Goal: Use online tool/utility: Use online tool/utility

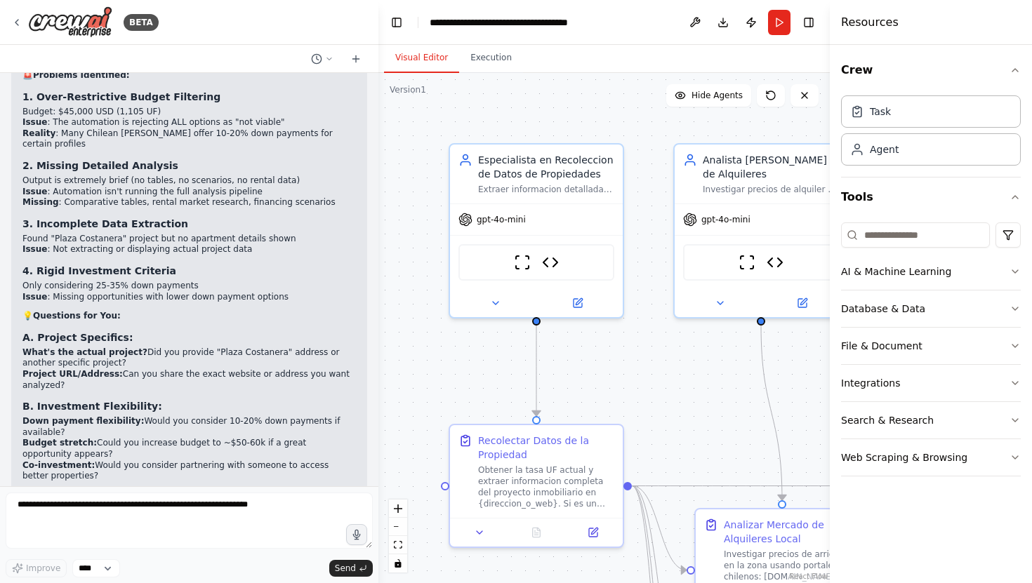
scroll to position [9198, 0]
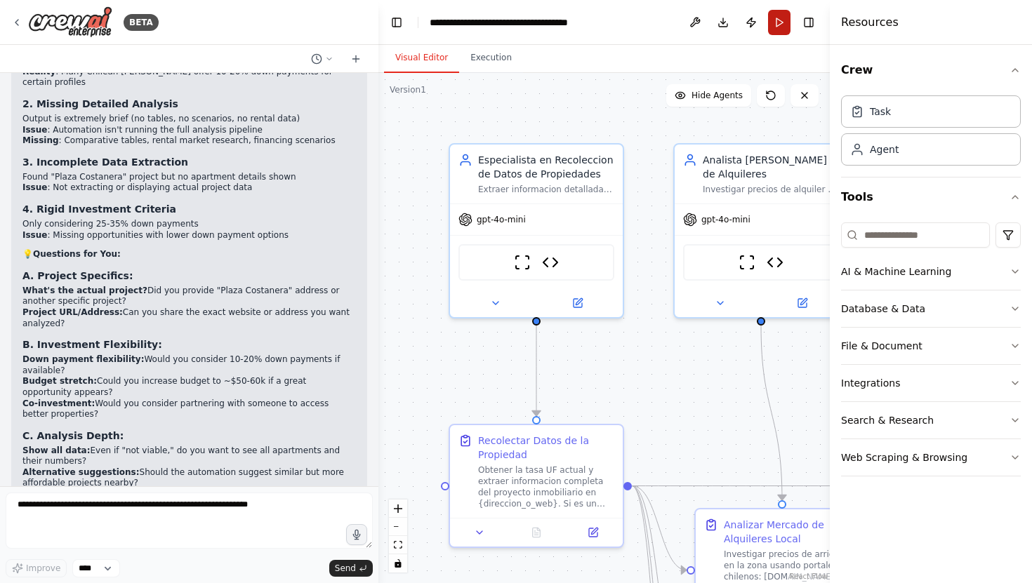
click at [779, 23] on button "Run" at bounding box center [779, 22] width 22 height 25
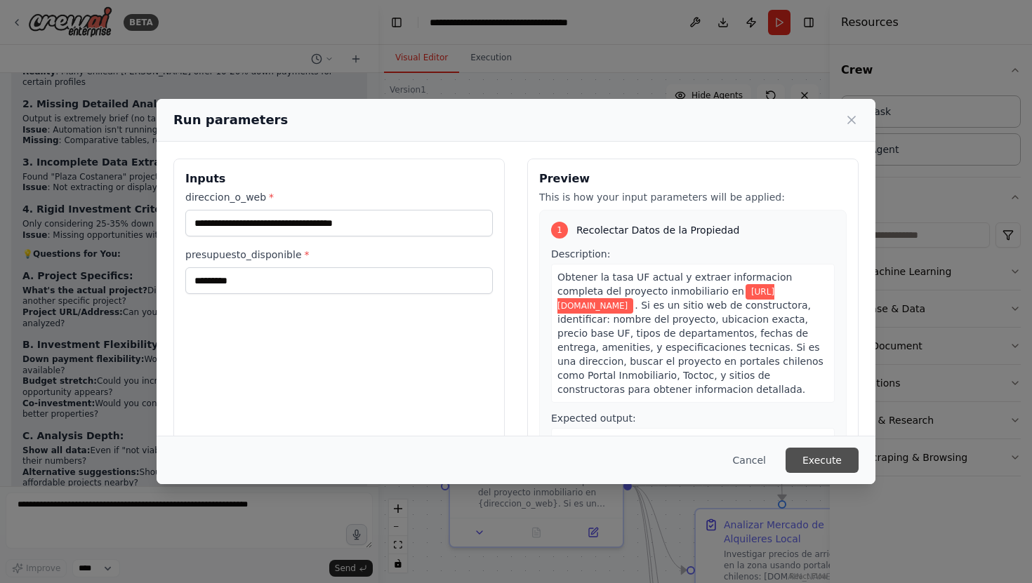
click at [830, 459] on button "Execute" at bounding box center [821, 460] width 73 height 25
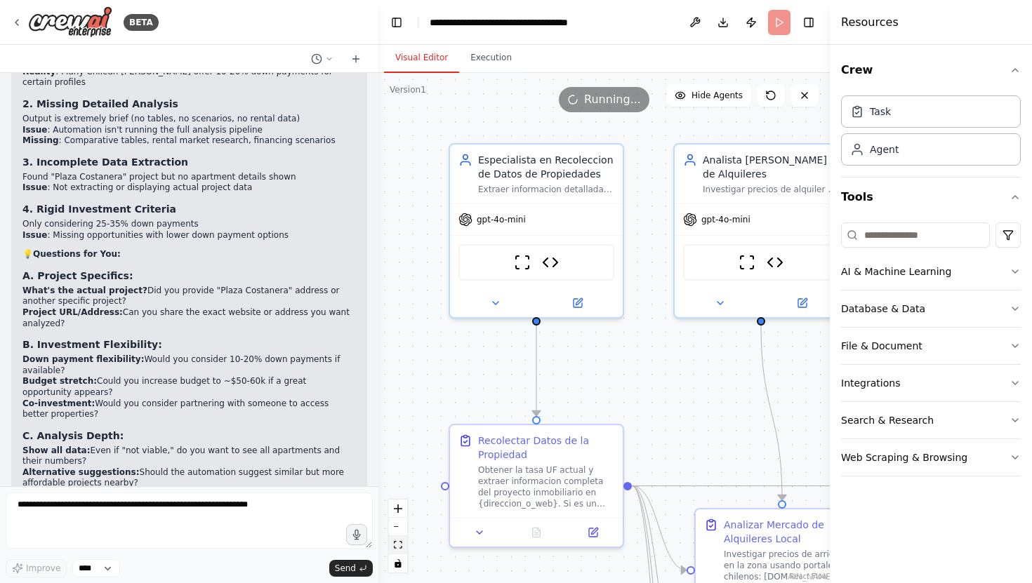
click at [397, 548] on icon "fit view" at bounding box center [398, 545] width 8 height 8
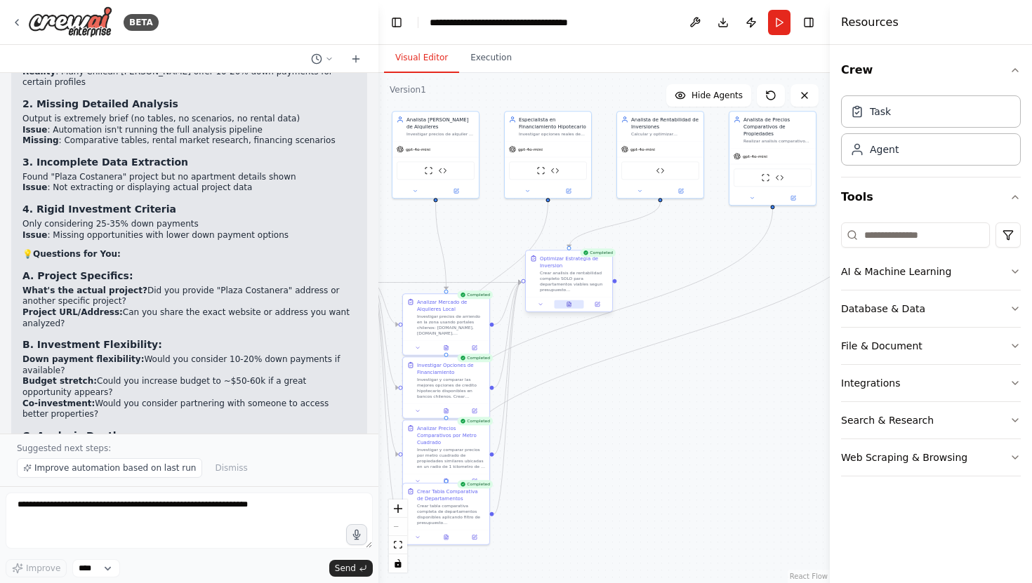
click at [572, 305] on button at bounding box center [568, 304] width 29 height 8
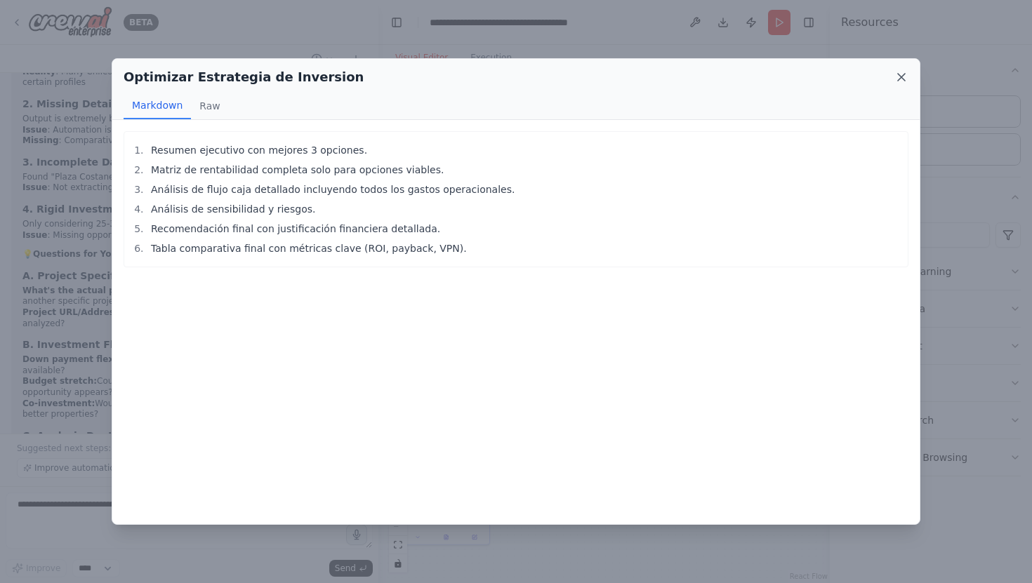
click at [904, 77] on icon at bounding box center [901, 77] width 14 height 14
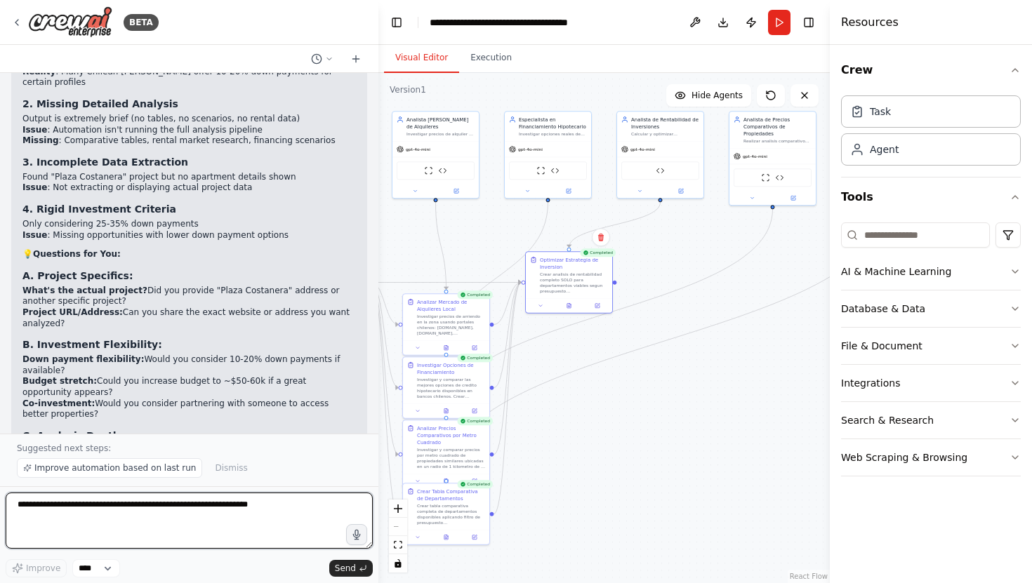
click at [154, 507] on textarea at bounding box center [189, 521] width 367 height 56
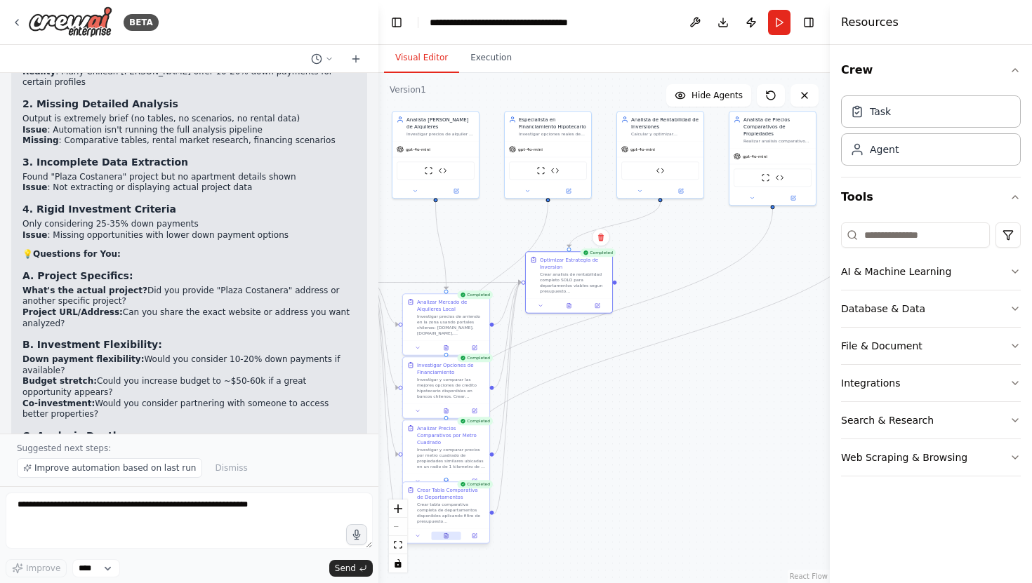
click at [449, 537] on button at bounding box center [445, 536] width 29 height 8
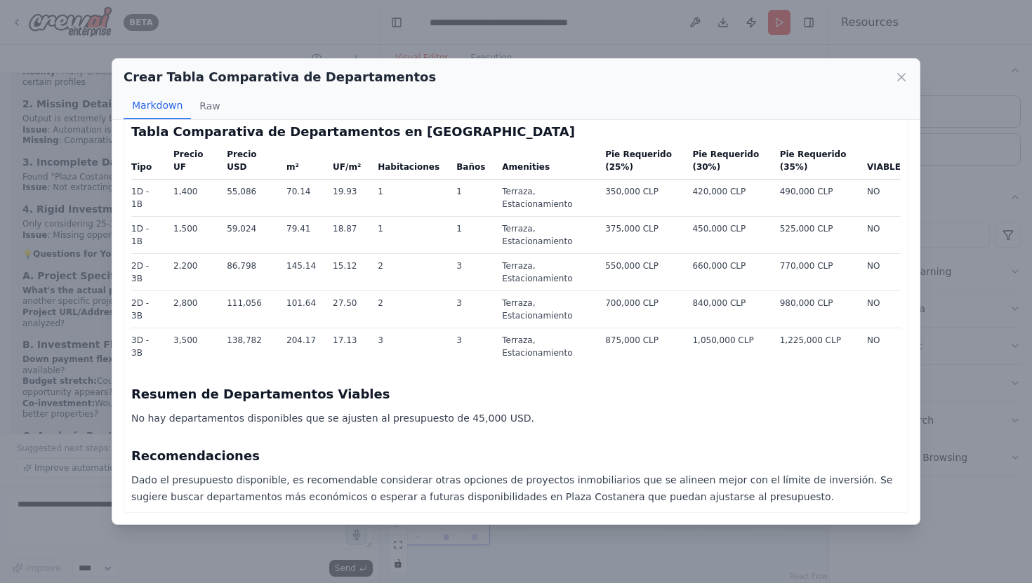
scroll to position [0, 0]
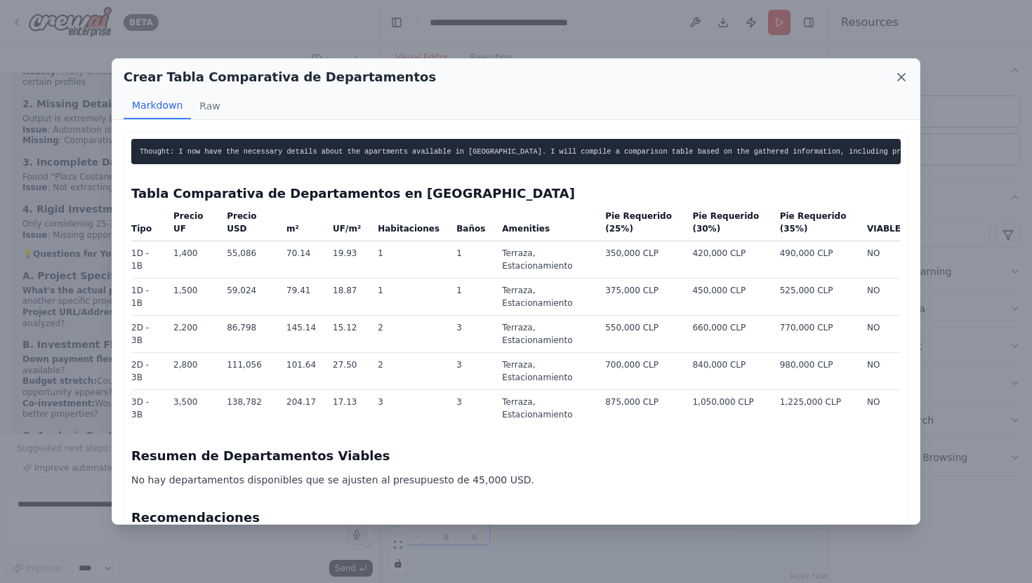
click at [901, 74] on icon at bounding box center [901, 77] width 14 height 14
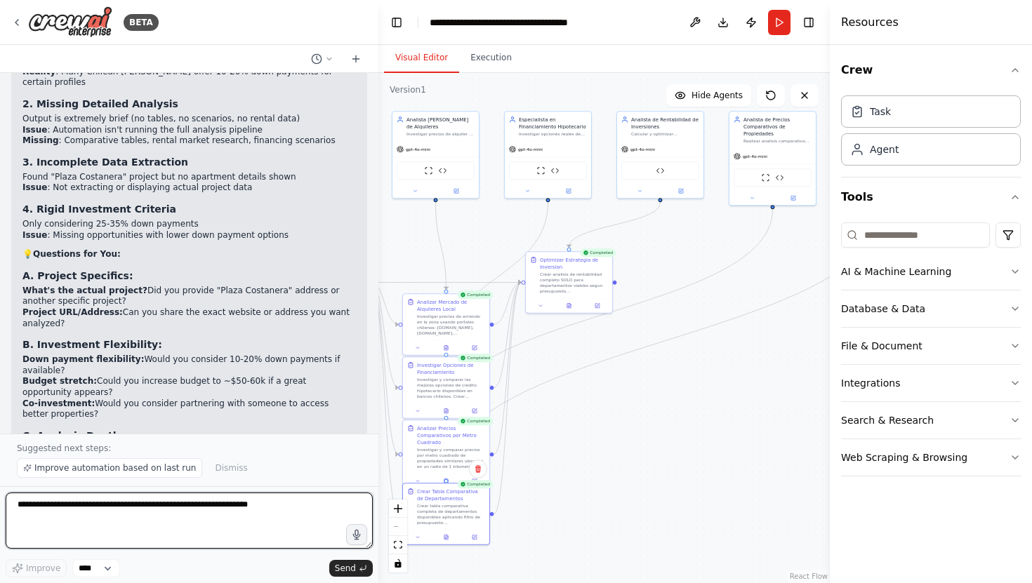
click at [101, 514] on textarea at bounding box center [189, 521] width 367 height 56
type textarea "**********"
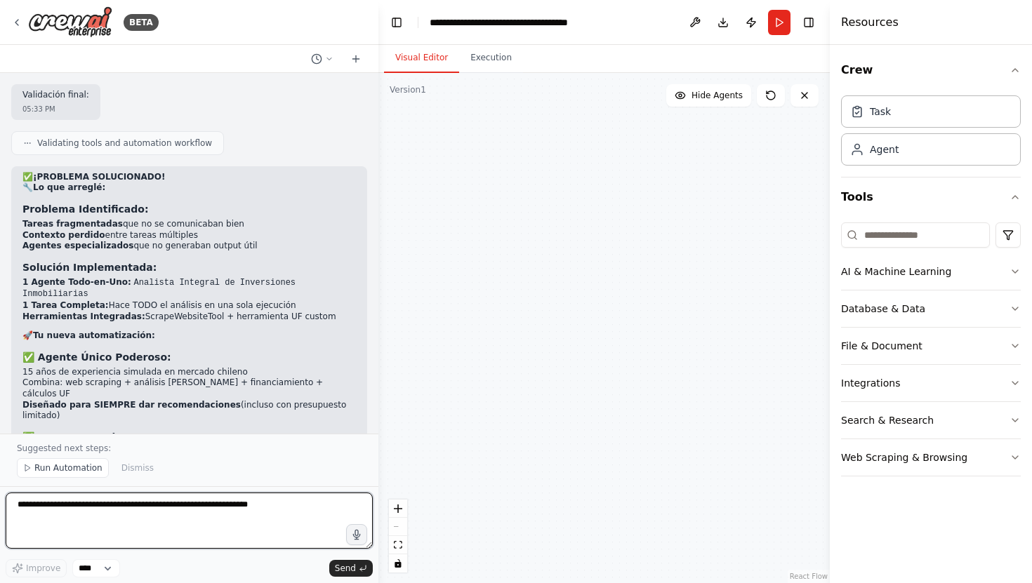
scroll to position [11164, 0]
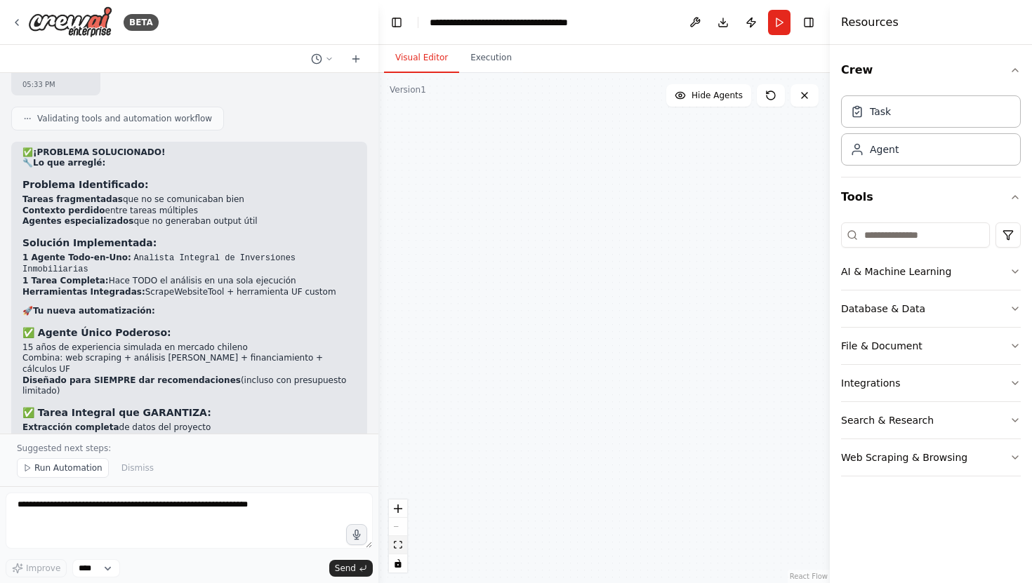
click at [394, 549] on button "fit view" at bounding box center [398, 545] width 18 height 18
click at [83, 470] on span "Run Automation" at bounding box center [68, 468] width 68 height 11
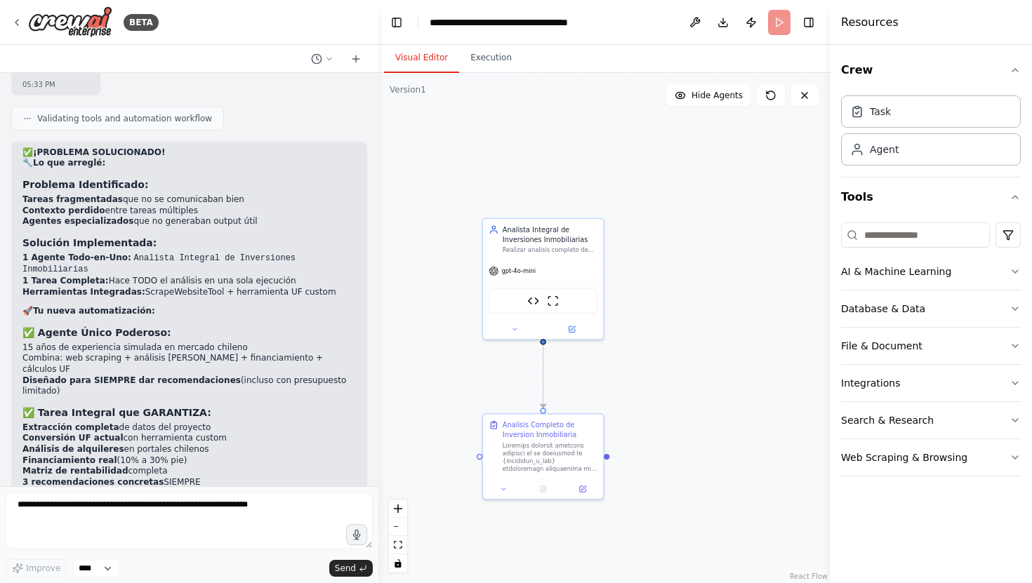
scroll to position [11111, 0]
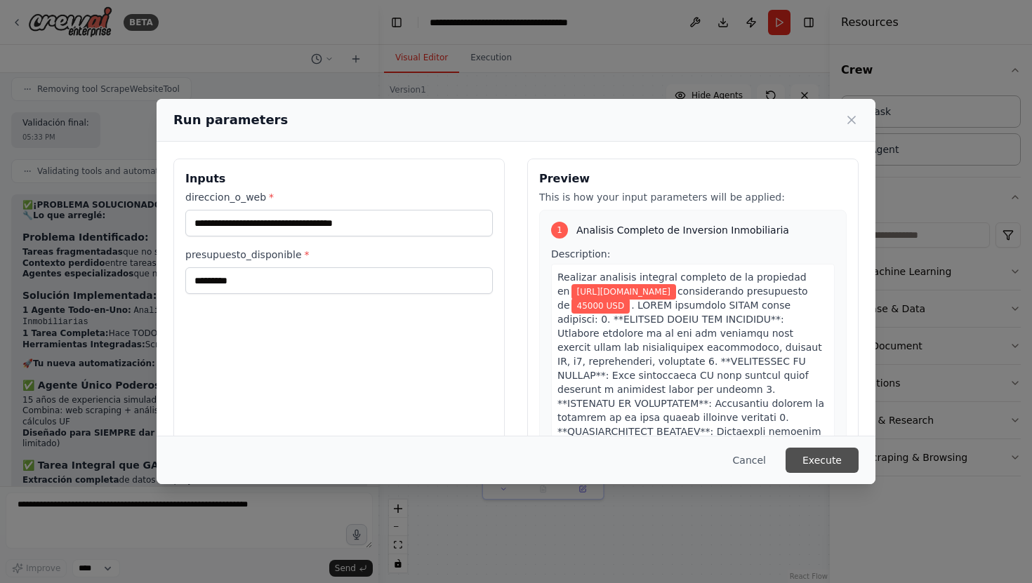
click at [825, 458] on button "Execute" at bounding box center [821, 460] width 73 height 25
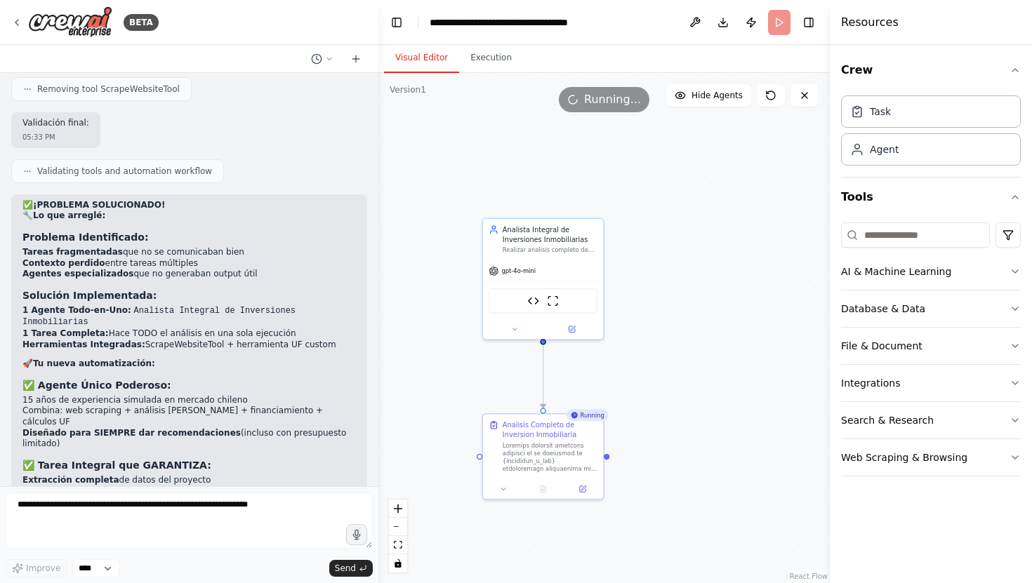
scroll to position [11164, 0]
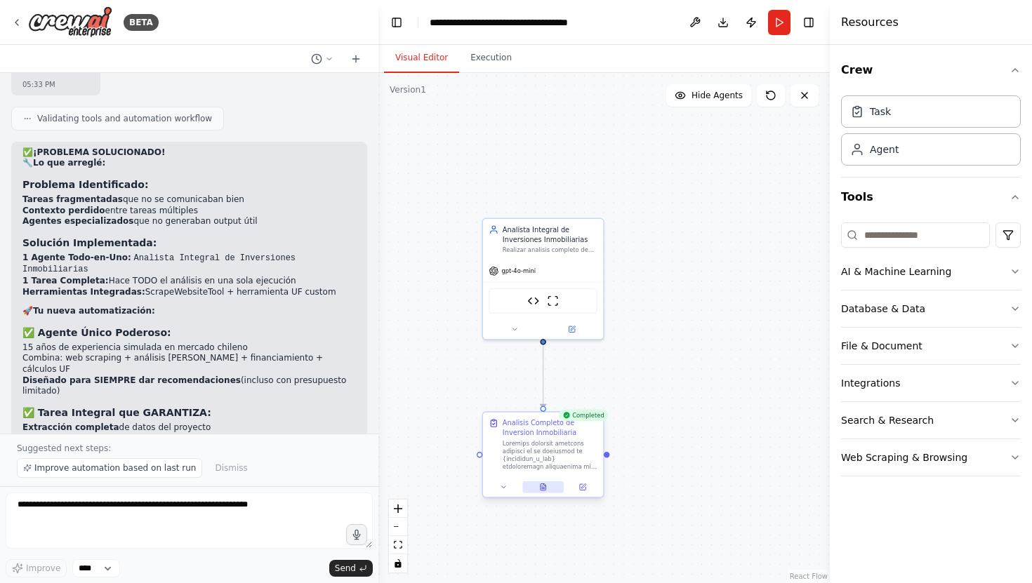
click at [545, 491] on icon at bounding box center [542, 487] width 5 height 6
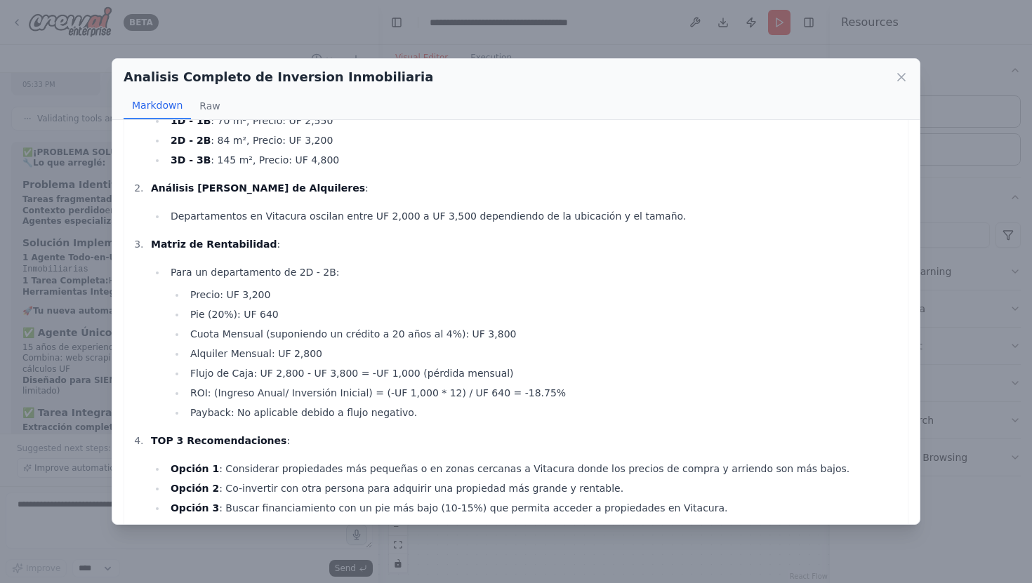
scroll to position [68, 0]
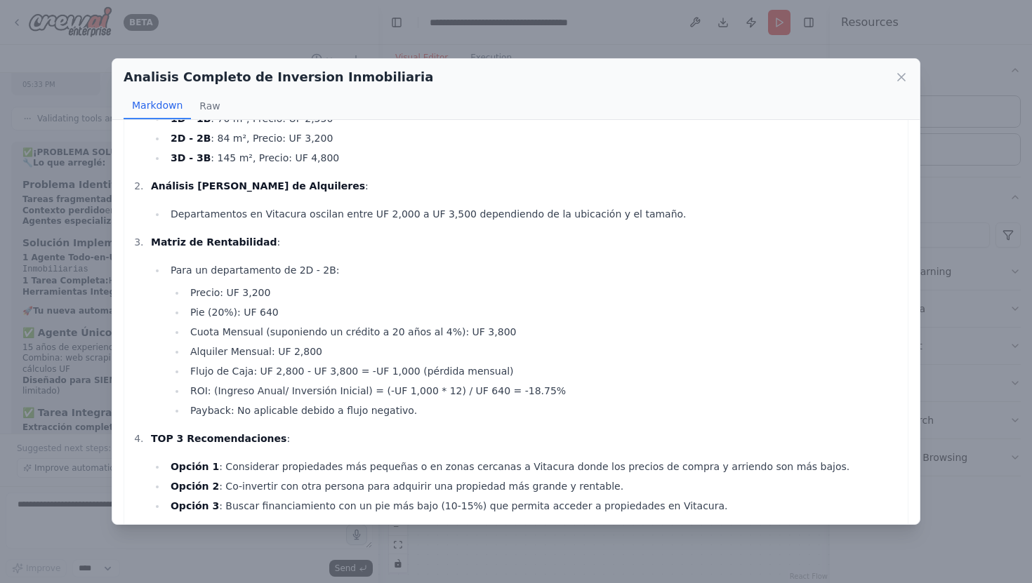
click at [901, 84] on div "Analisis Completo de Inversion Inmobiliaria" at bounding box center [516, 77] width 785 height 20
click at [899, 81] on icon at bounding box center [901, 77] width 14 height 14
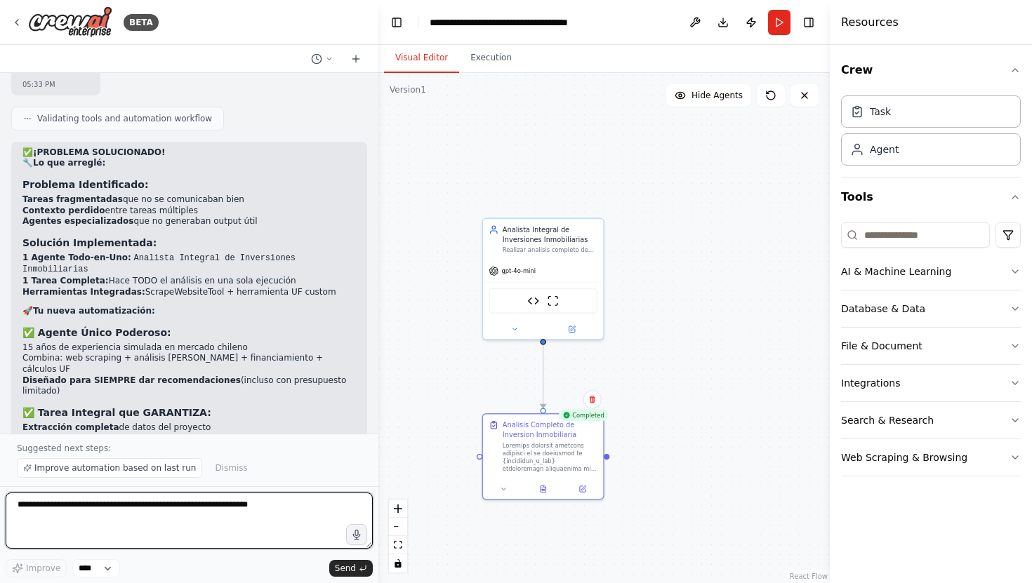
click at [152, 510] on textarea at bounding box center [189, 521] width 367 height 56
type textarea "**********"
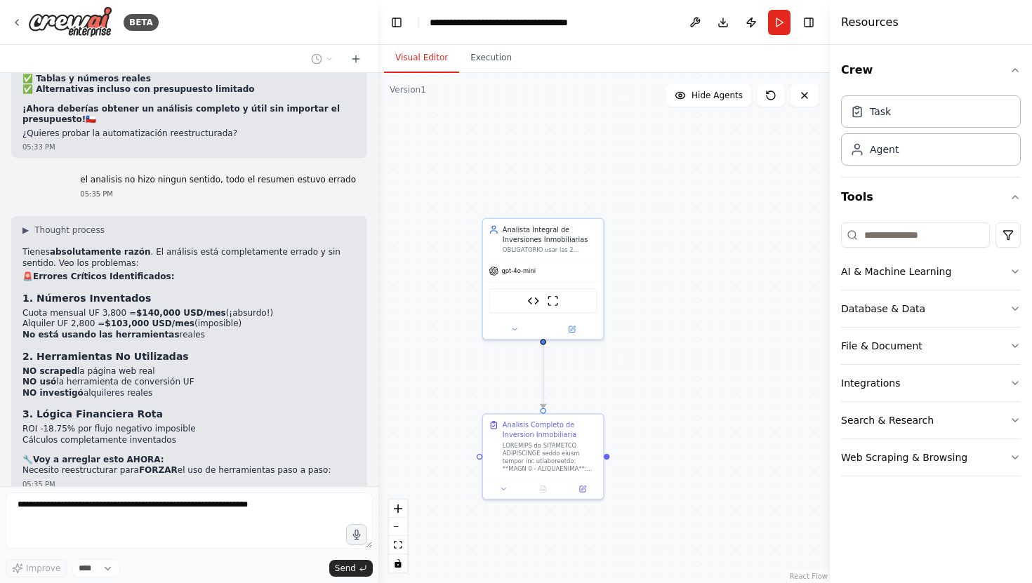
scroll to position [11729, 0]
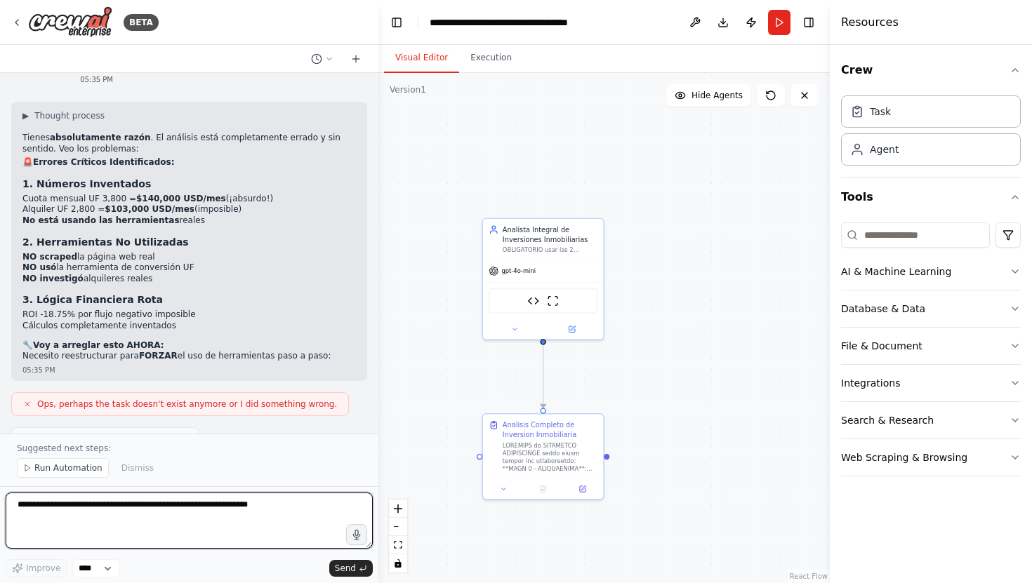
click at [255, 507] on textarea at bounding box center [189, 521] width 367 height 56
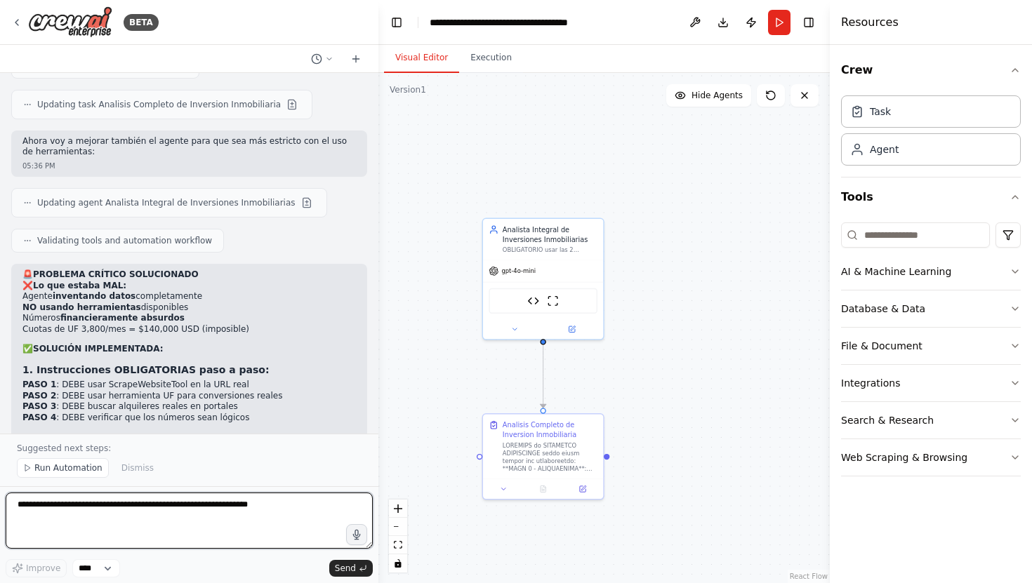
scroll to position [12189, 0]
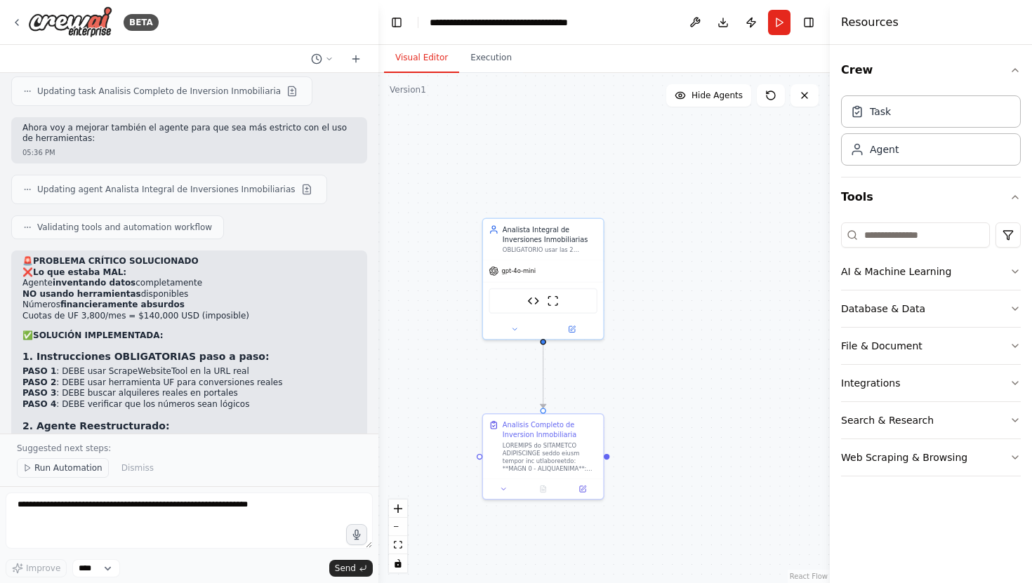
click at [66, 468] on span "Run Automation" at bounding box center [68, 468] width 68 height 11
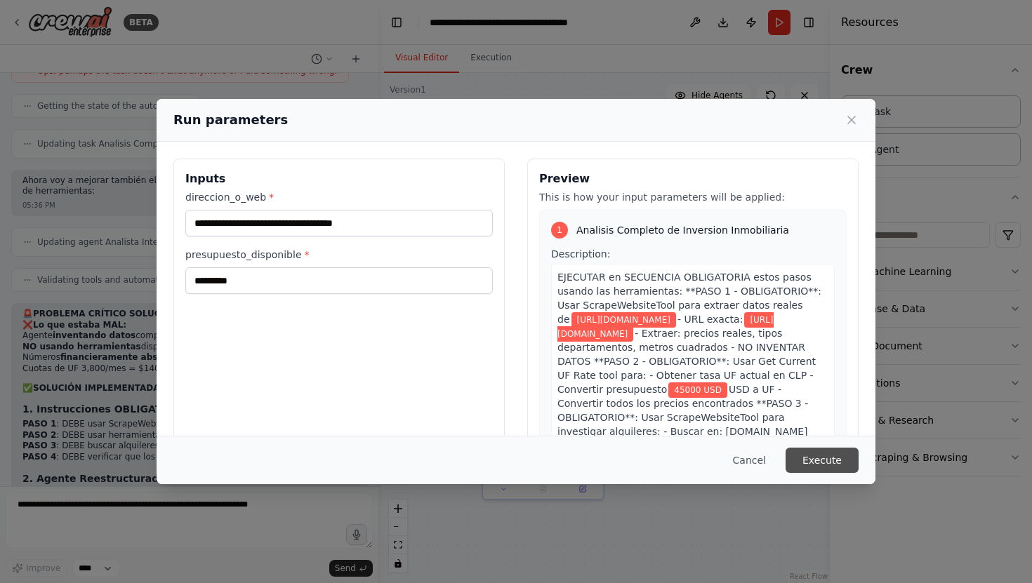
click at [806, 459] on button "Execute" at bounding box center [821, 460] width 73 height 25
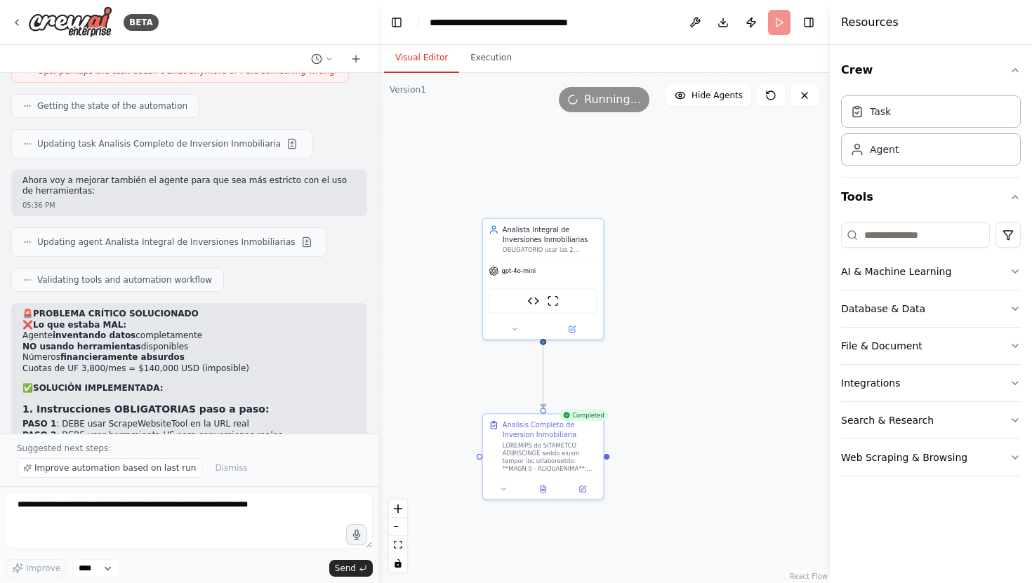
scroll to position [12189, 0]
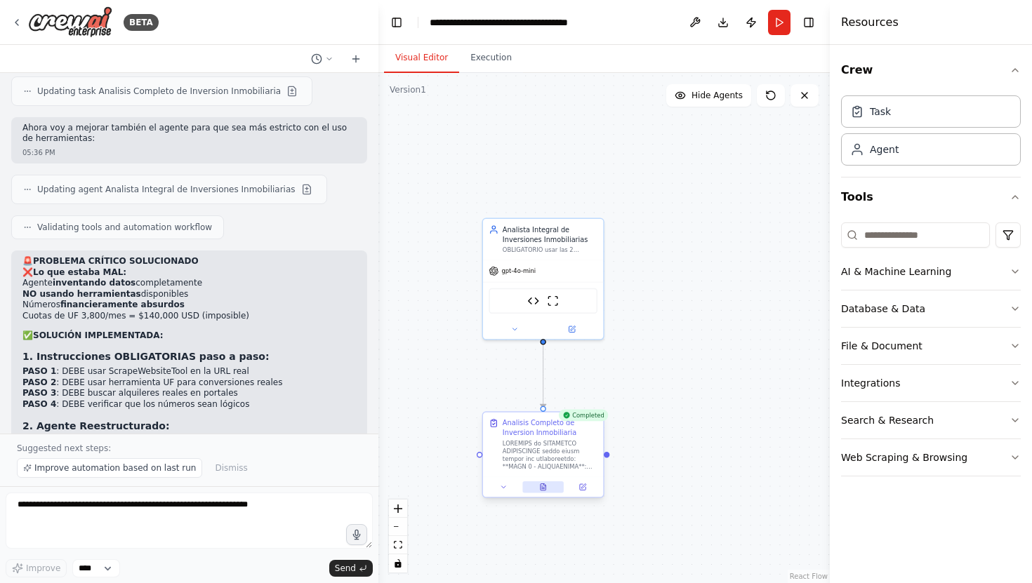
click at [540, 484] on icon at bounding box center [543, 488] width 8 height 8
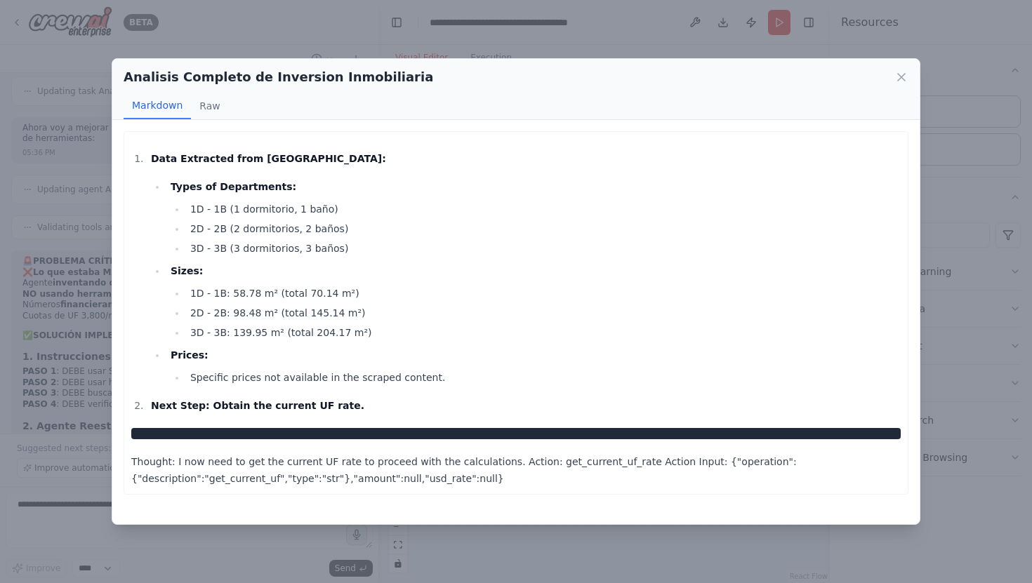
click at [437, 311] on li "2D - 2B: 98.48 m² (total 145.14 m²)" at bounding box center [543, 313] width 715 height 17
click at [899, 82] on icon at bounding box center [901, 77] width 14 height 14
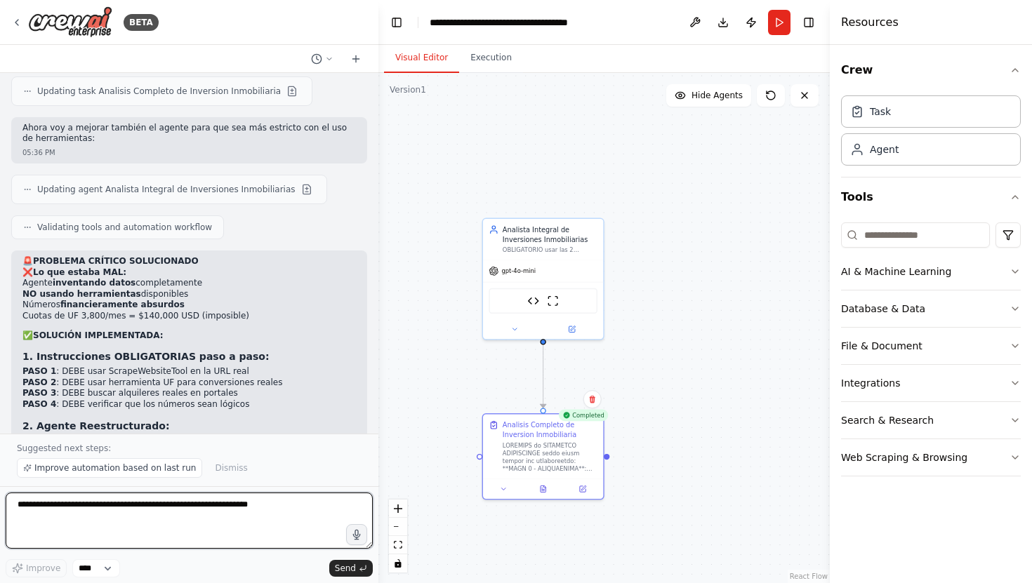
click at [131, 505] on textarea at bounding box center [189, 521] width 367 height 56
type textarea "**********"
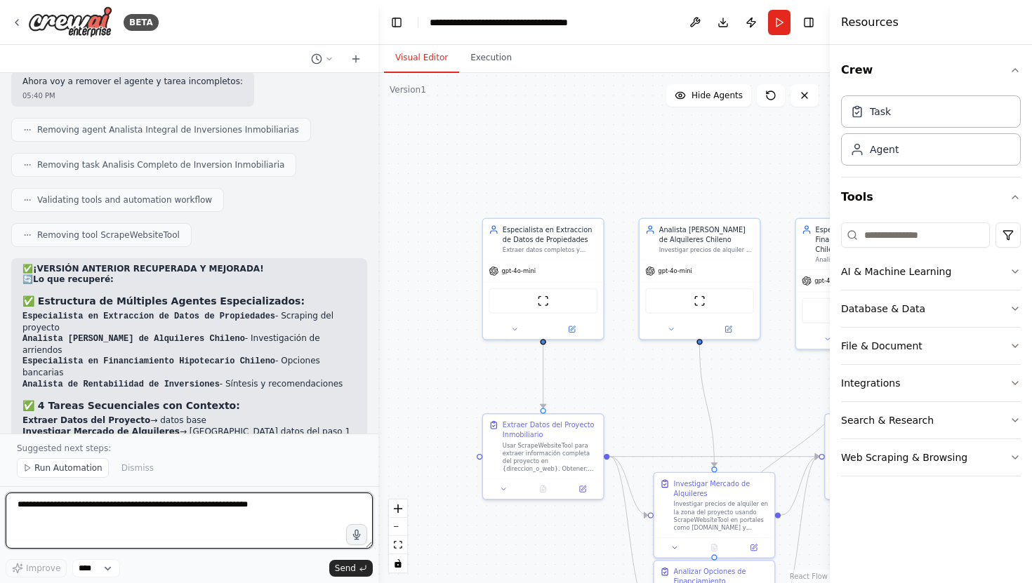
scroll to position [13339, 0]
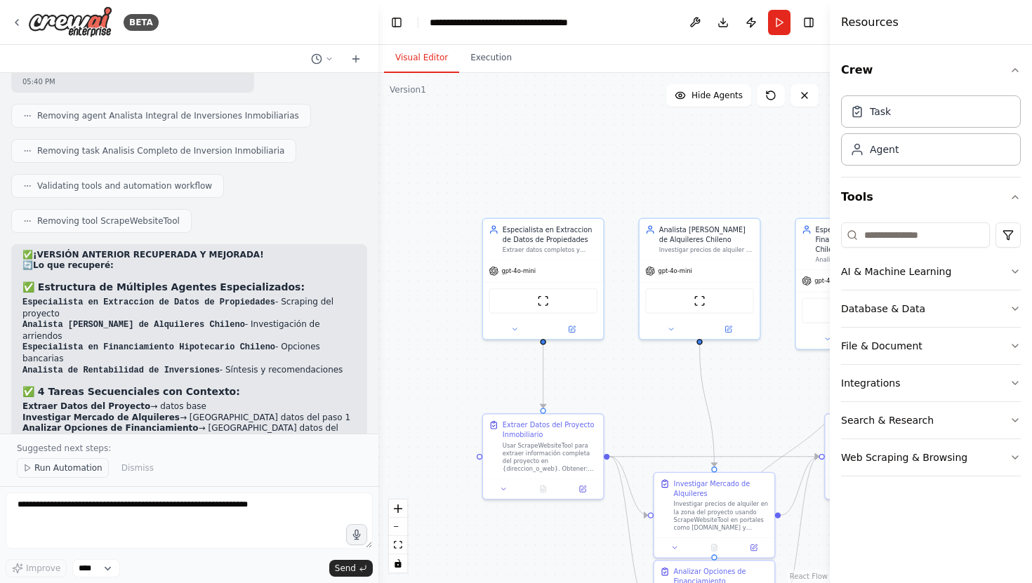
click at [84, 469] on span "Run Automation" at bounding box center [68, 468] width 68 height 11
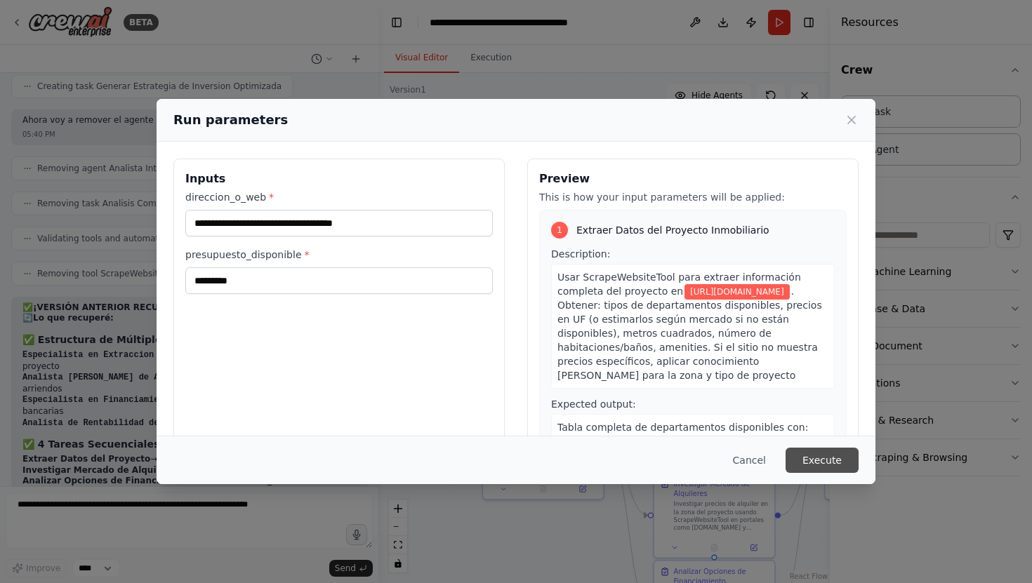
click at [814, 463] on button "Execute" at bounding box center [821, 460] width 73 height 25
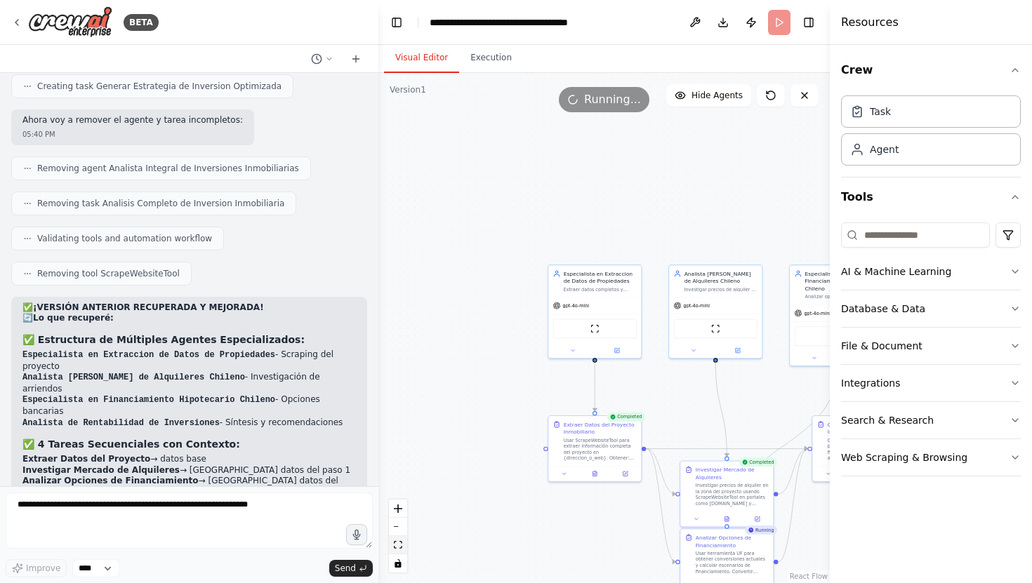
click at [394, 541] on icon "fit view" at bounding box center [398, 545] width 8 height 8
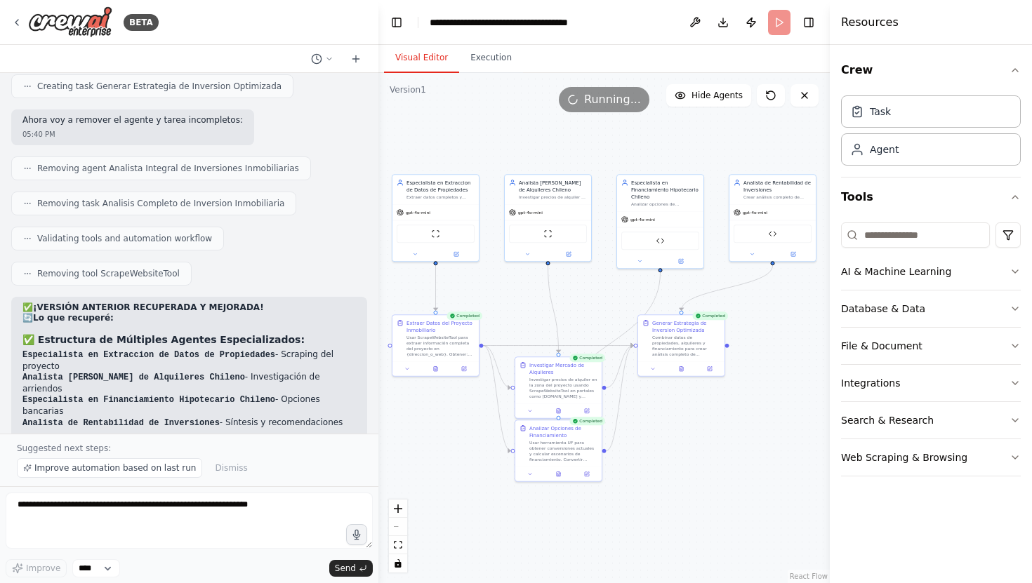
scroll to position [13339, 0]
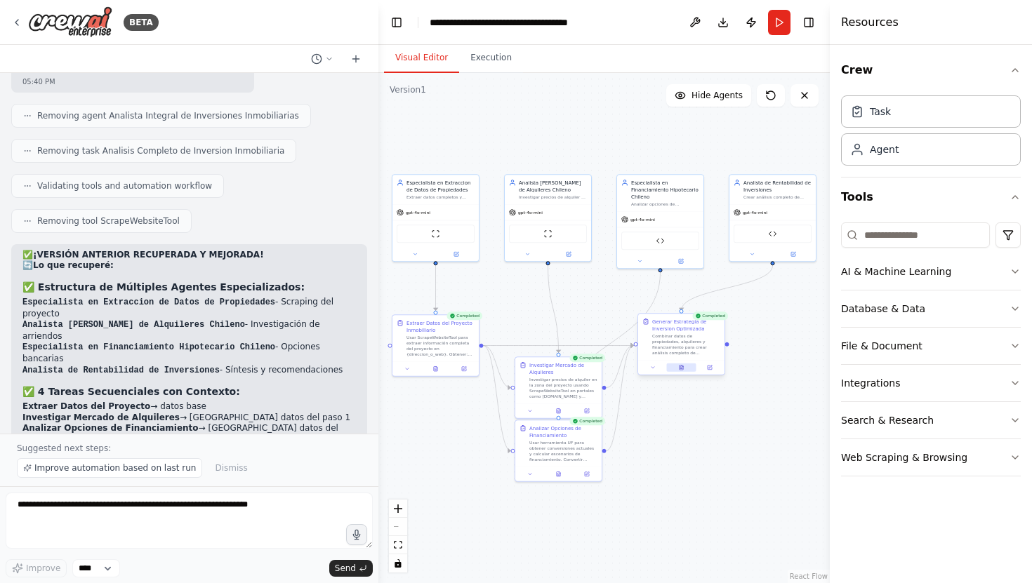
click at [683, 370] on icon at bounding box center [682, 368] width 6 height 6
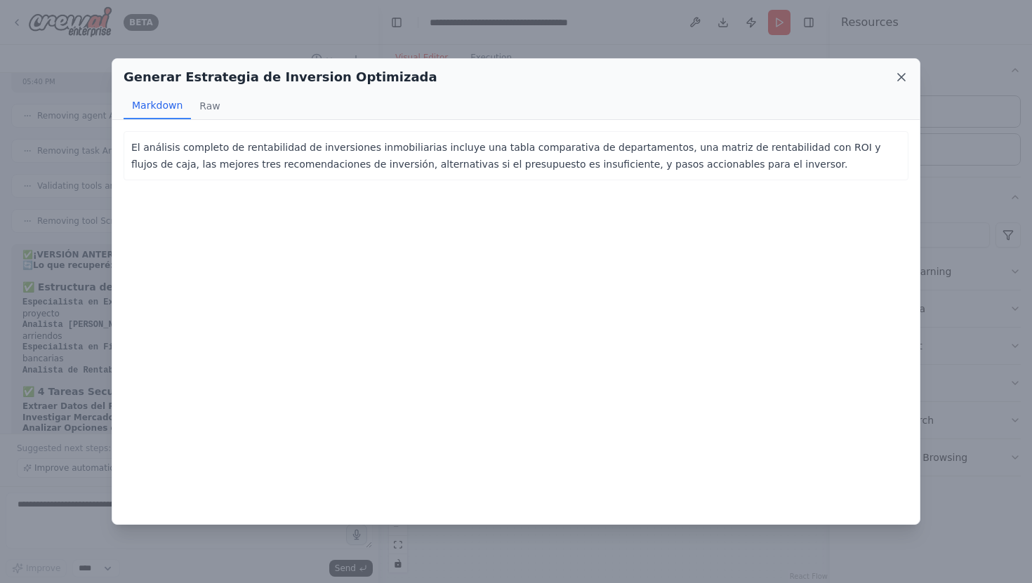
click at [898, 75] on icon at bounding box center [901, 77] width 7 height 7
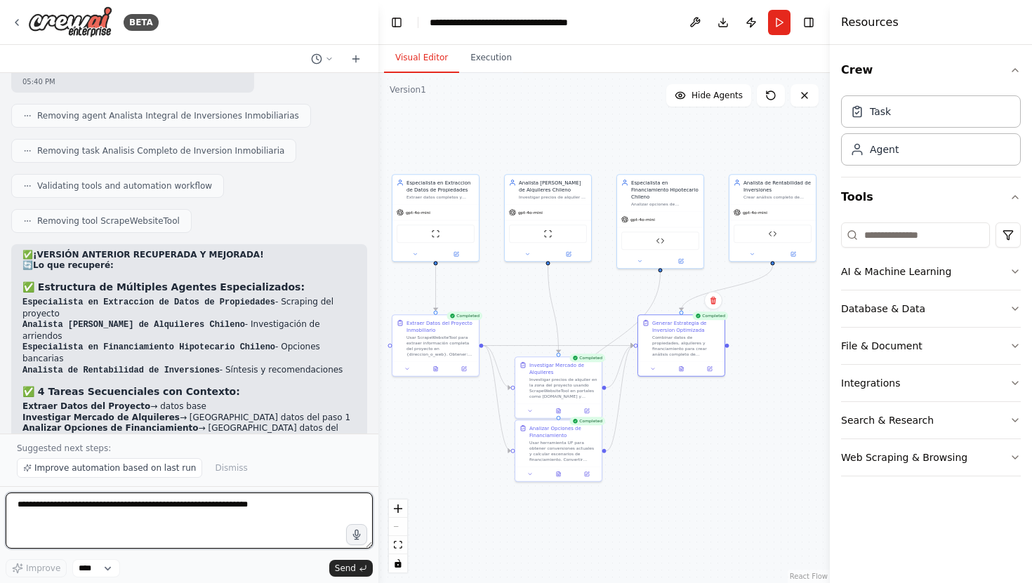
click at [114, 514] on textarea at bounding box center [189, 521] width 367 height 56
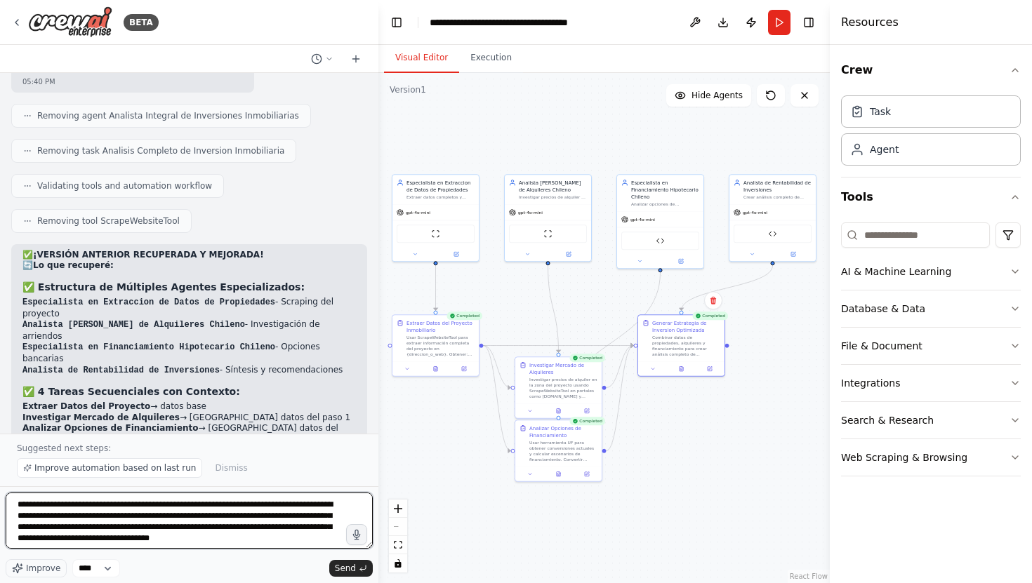
scroll to position [6, 0]
type textarea "**********"
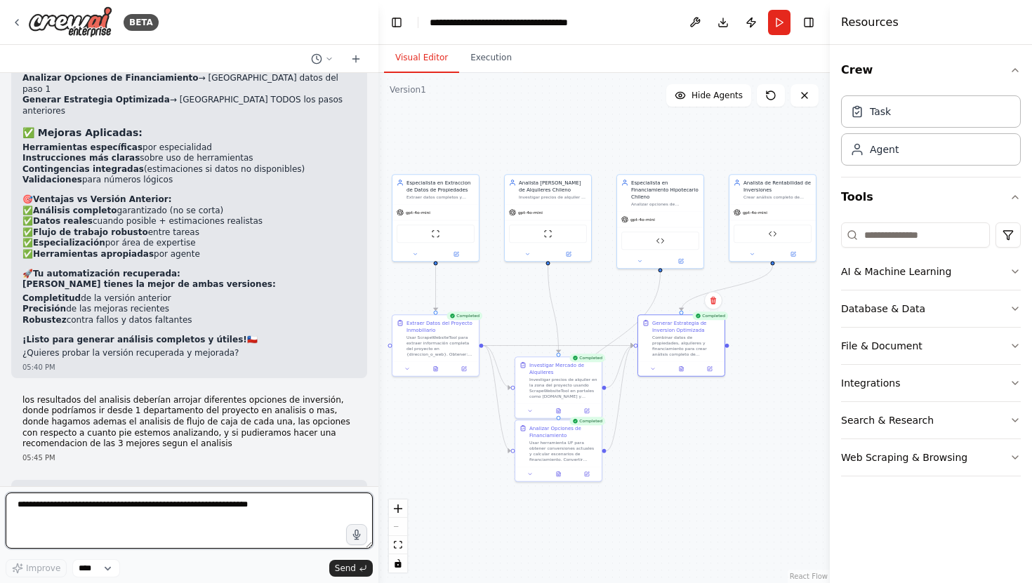
scroll to position [13700, 0]
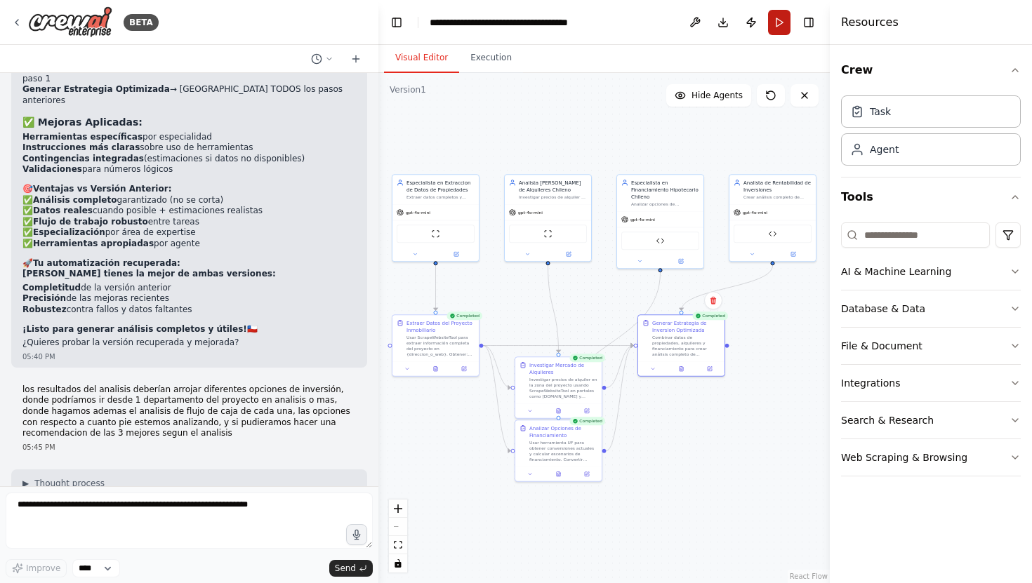
click at [776, 25] on button "Run" at bounding box center [779, 22] width 22 height 25
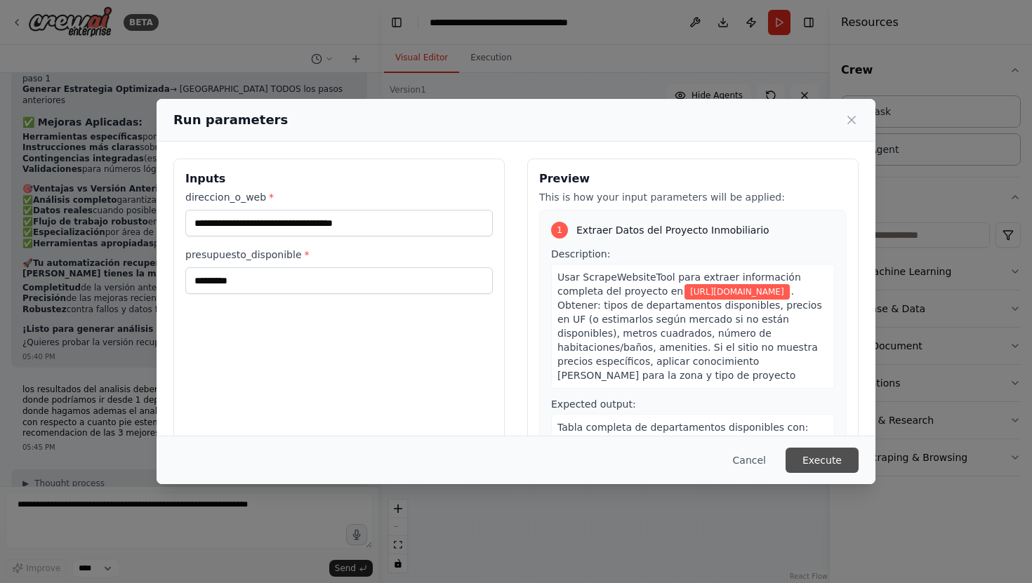
click at [815, 456] on button "Execute" at bounding box center [821, 460] width 73 height 25
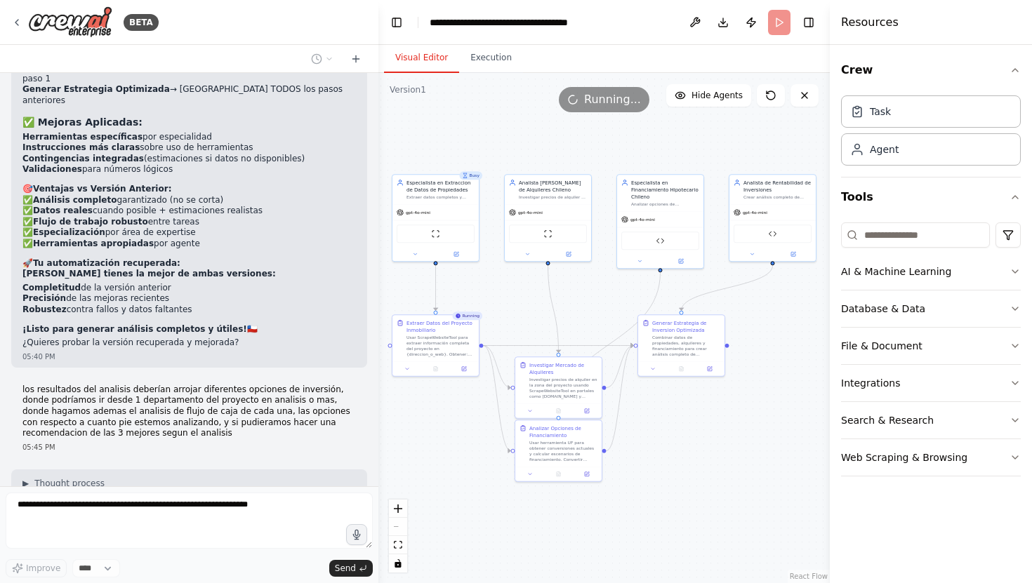
scroll to position [13818, 0]
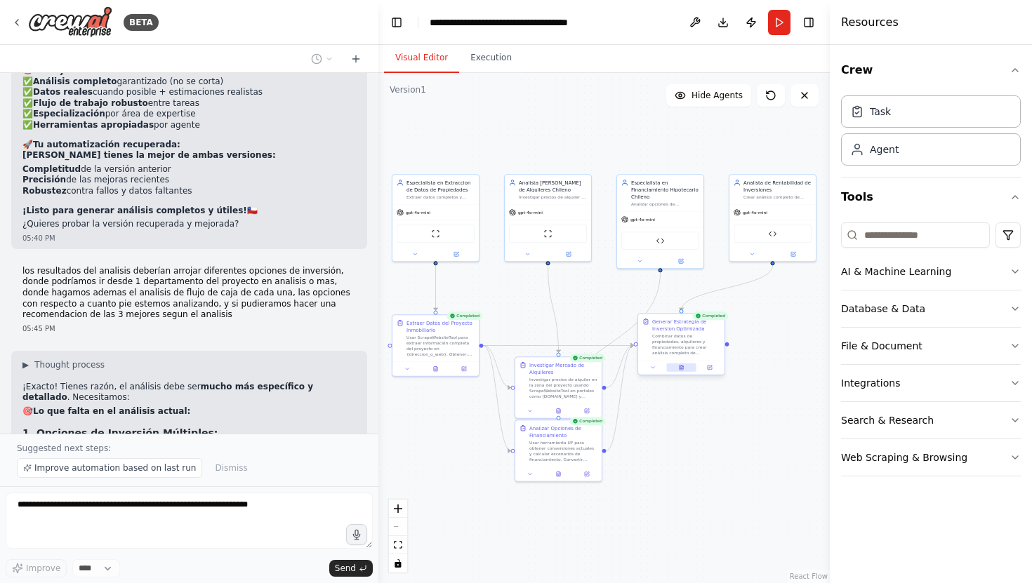
click at [682, 370] on icon at bounding box center [682, 368] width 6 height 6
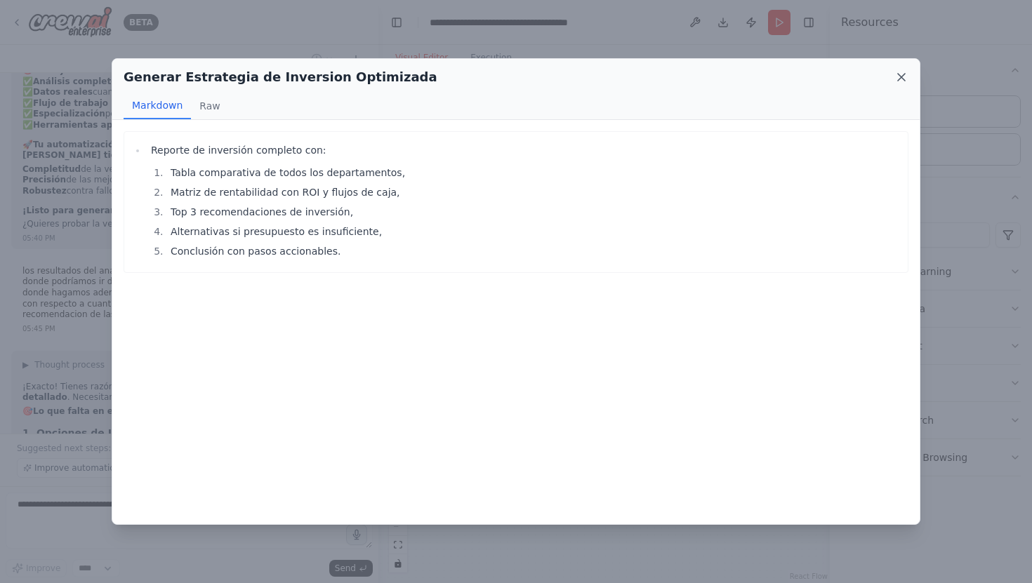
click at [901, 77] on icon at bounding box center [901, 77] width 7 height 7
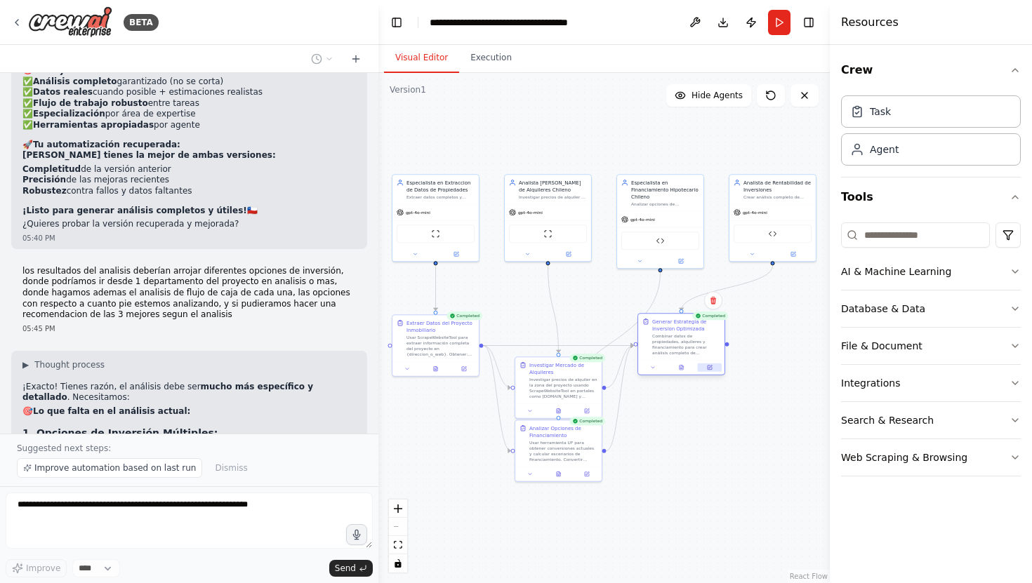
click at [710, 368] on icon at bounding box center [710, 368] width 4 height 4
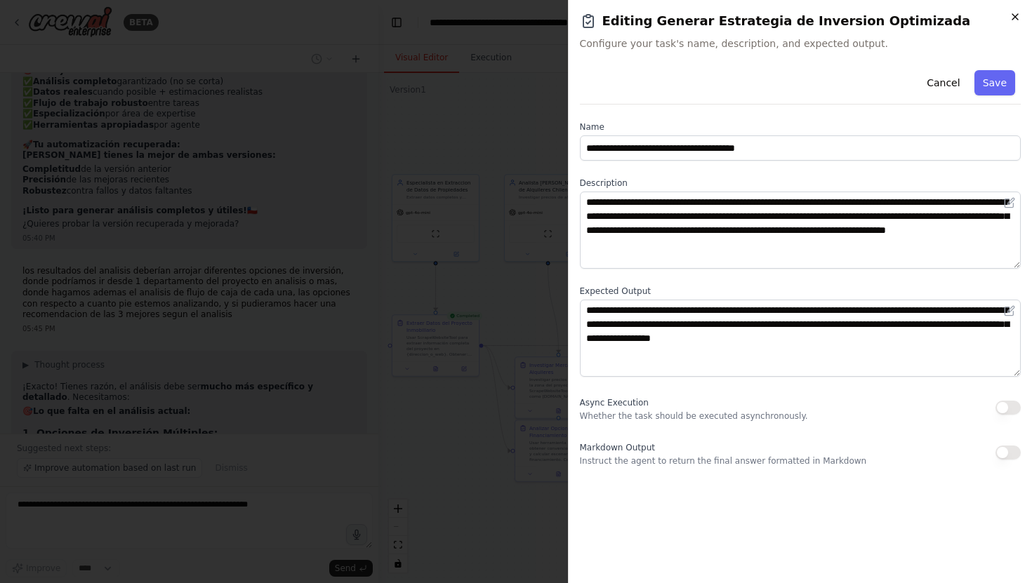
click at [1016, 18] on icon "button" at bounding box center [1014, 16] width 11 height 11
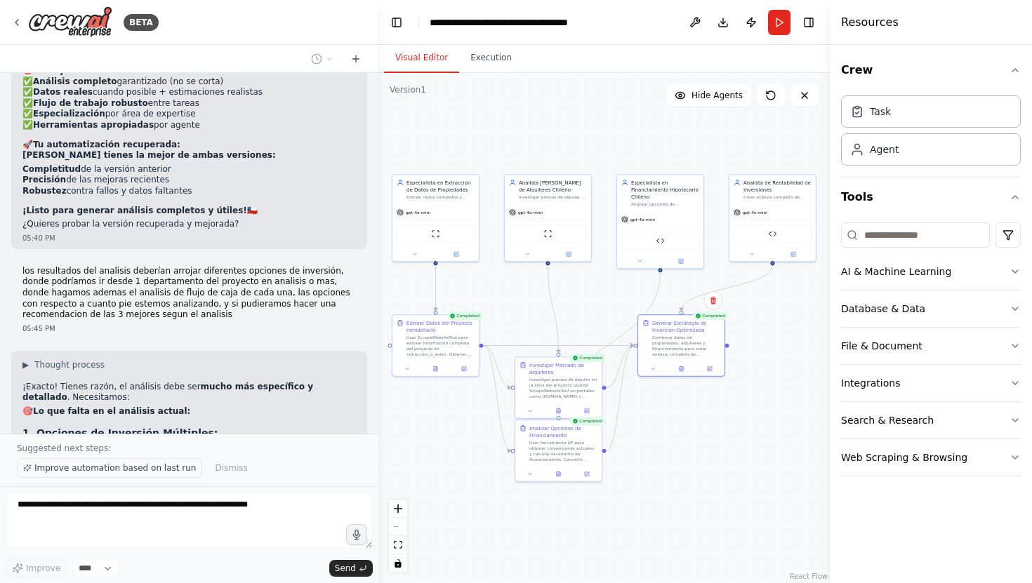
click at [121, 469] on span "Improve automation based on last run" at bounding box center [114, 468] width 161 height 11
